Goal: Task Accomplishment & Management: Use online tool/utility

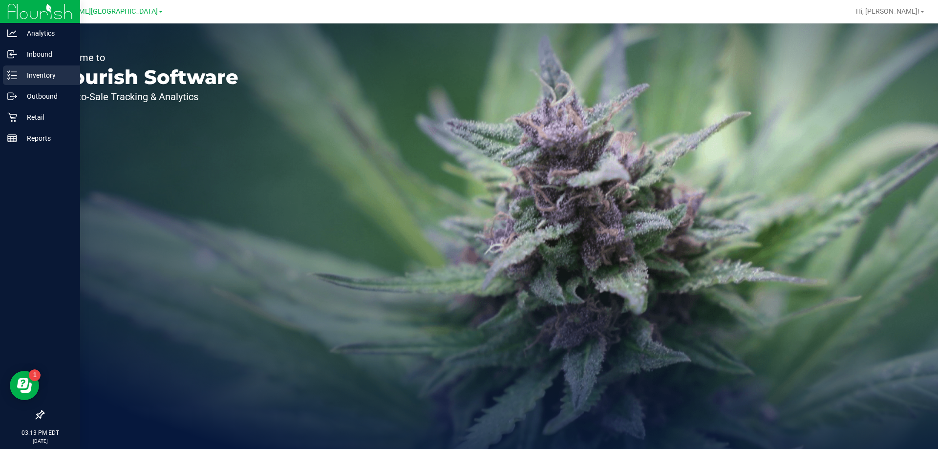
click at [24, 82] on div "Inventory" at bounding box center [41, 75] width 77 height 20
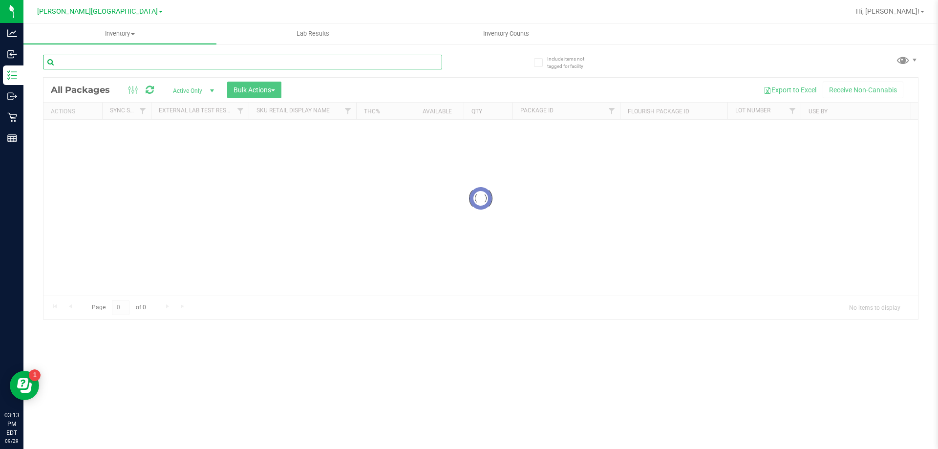
click at [111, 61] on input "text" at bounding box center [242, 62] width 399 height 15
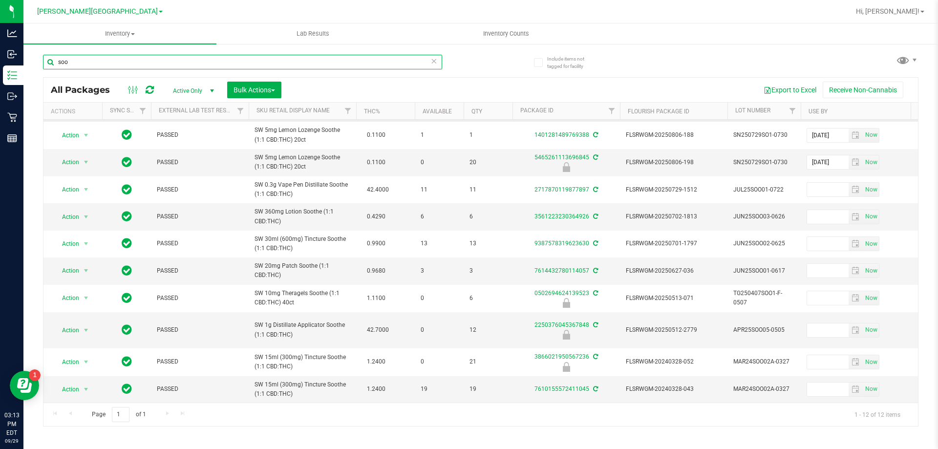
scroll to position [79, 0]
type input "soo"
click at [67, 323] on span "Action" at bounding box center [66, 330] width 26 height 14
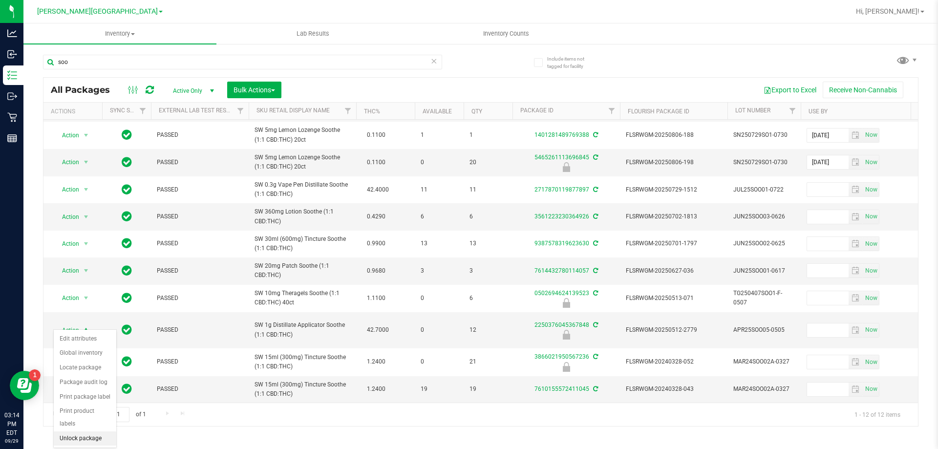
click at [80, 431] on li "Unlock package" at bounding box center [85, 438] width 63 height 15
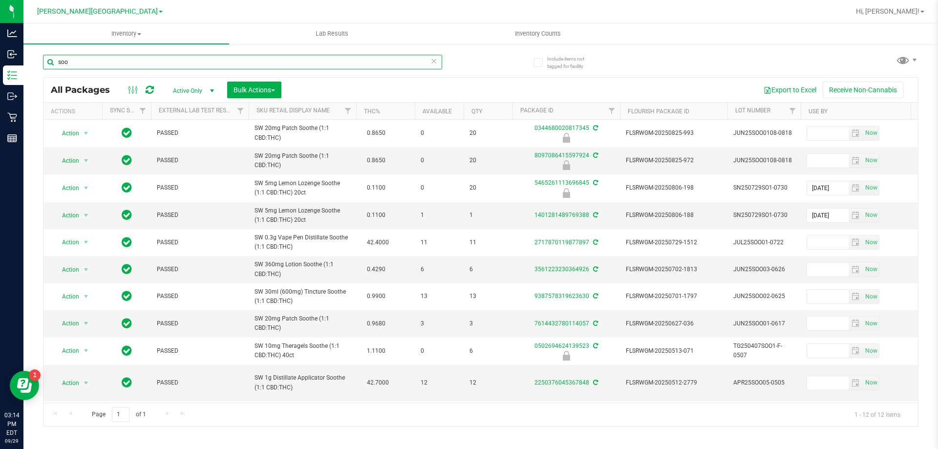
click at [132, 58] on input "soo" at bounding box center [242, 62] width 399 height 15
type input "s"
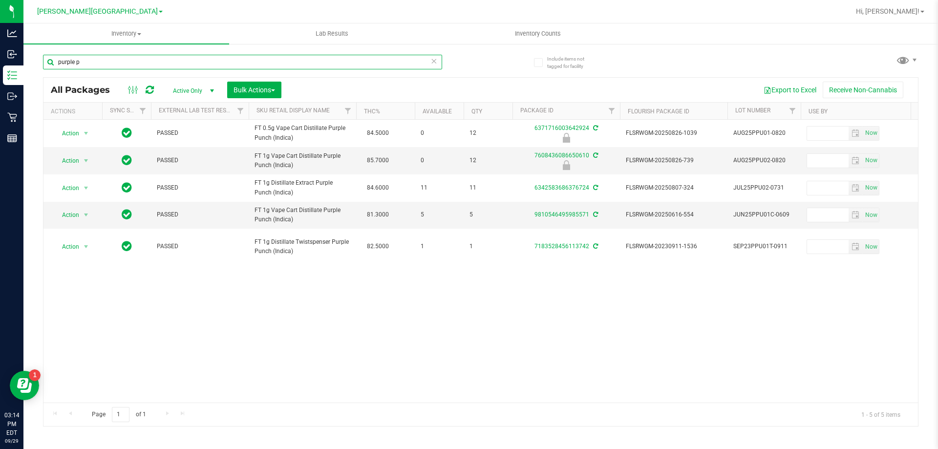
click at [202, 66] on input "purple p" at bounding box center [242, 62] width 399 height 15
type input "p"
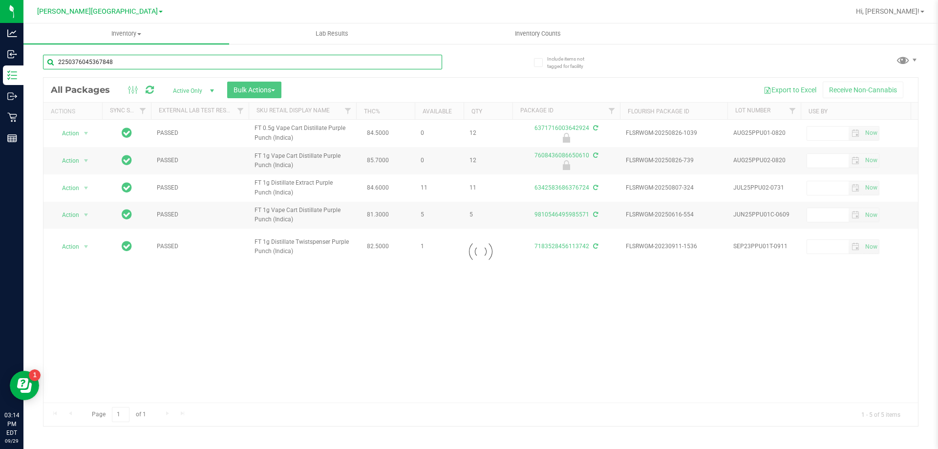
type input "2250376045367848"
